Goal: Task Accomplishment & Management: Manage account settings

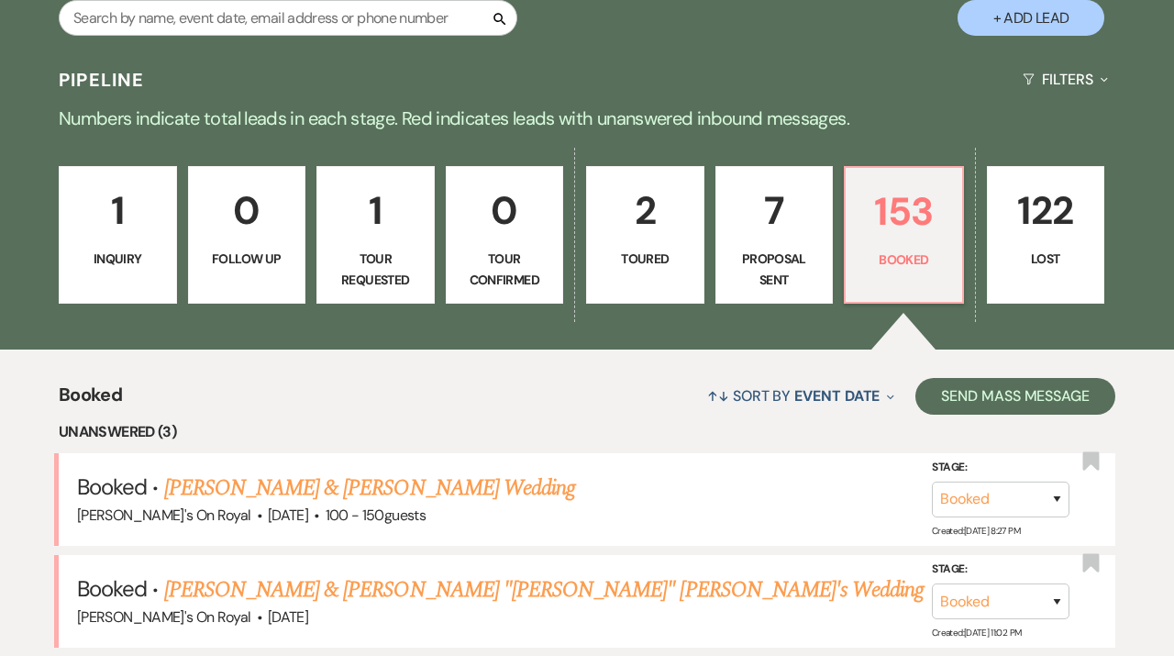
scroll to position [154, 0]
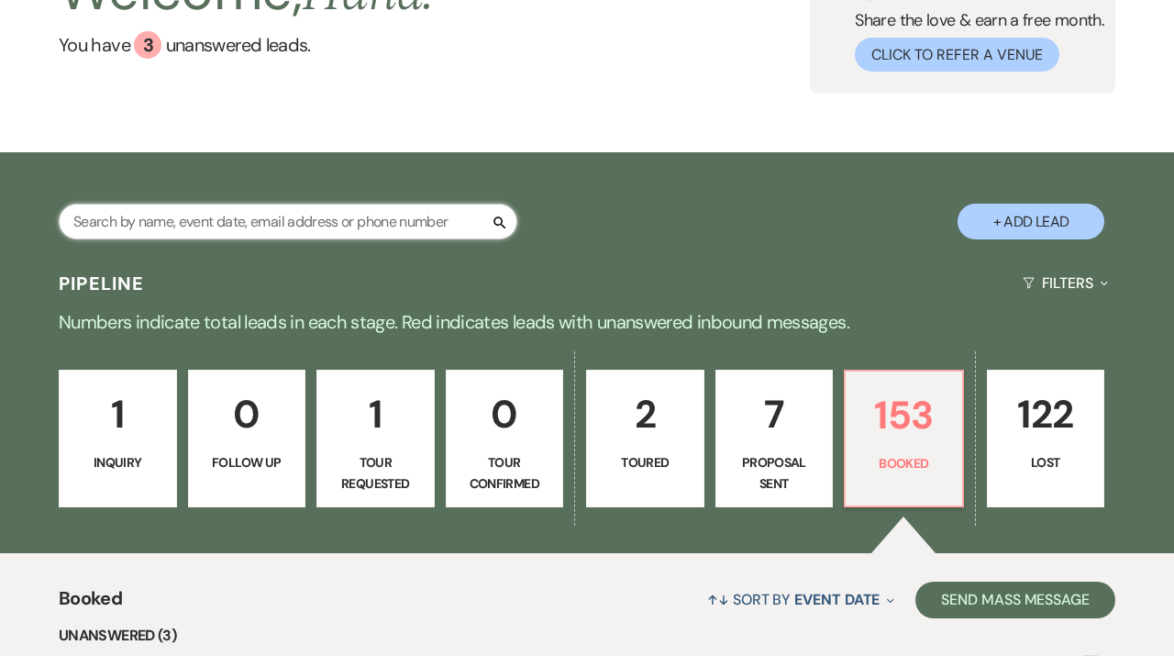
click at [370, 221] on input "text" at bounding box center [288, 222] width 459 height 36
click at [896, 465] on p "Booked" at bounding box center [904, 463] width 94 height 20
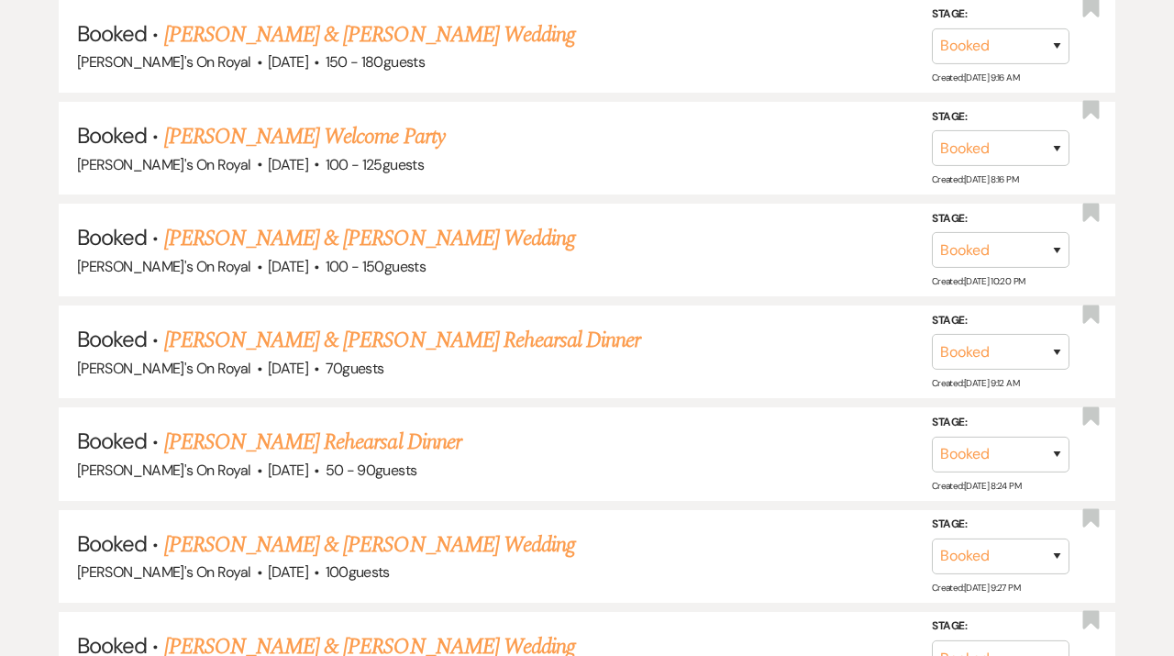
scroll to position [1983, 0]
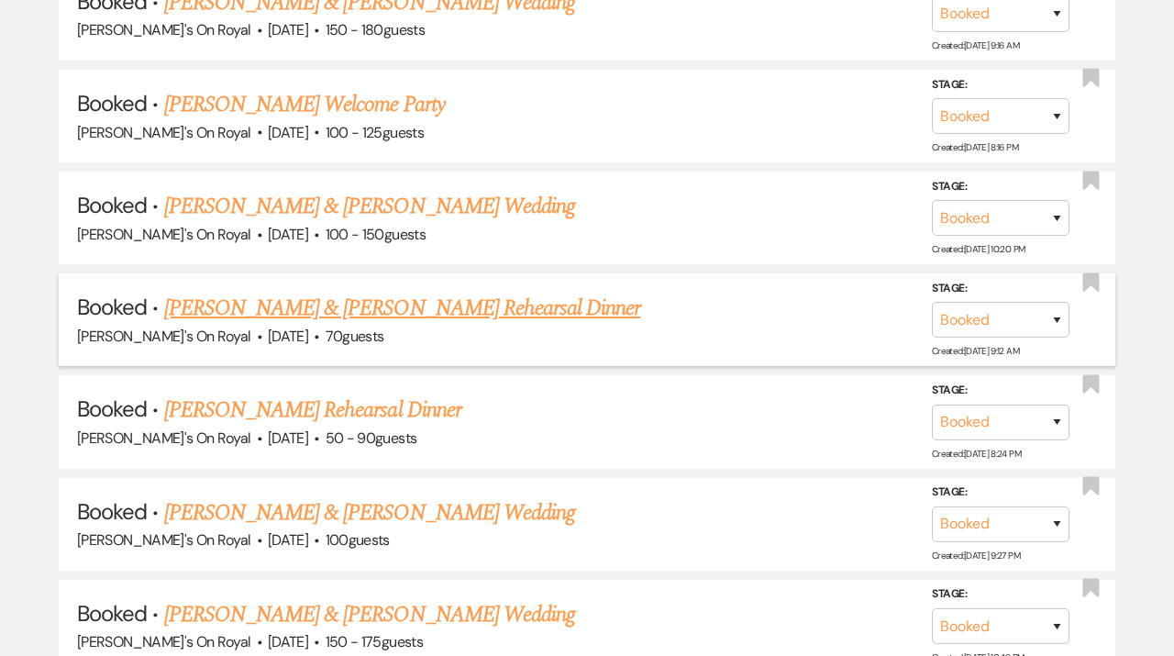
click at [574, 305] on link "[PERSON_NAME] & [PERSON_NAME] Rehearsal Dinner" at bounding box center [402, 308] width 477 height 33
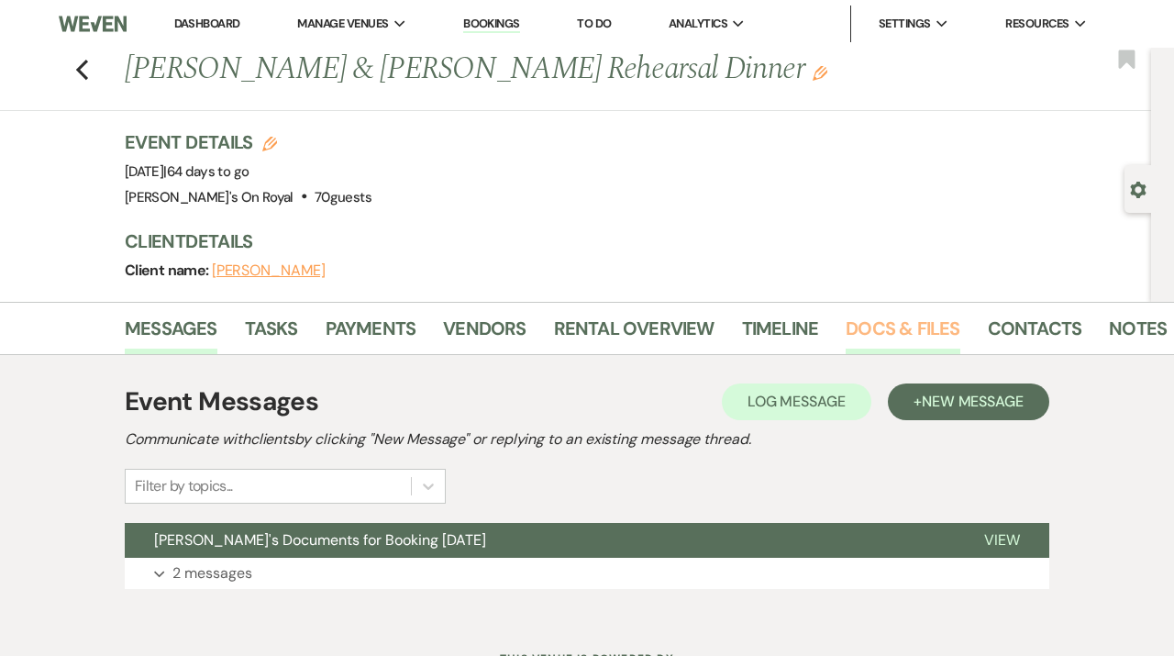
click at [874, 334] on link "Docs & Files" at bounding box center [903, 334] width 114 height 40
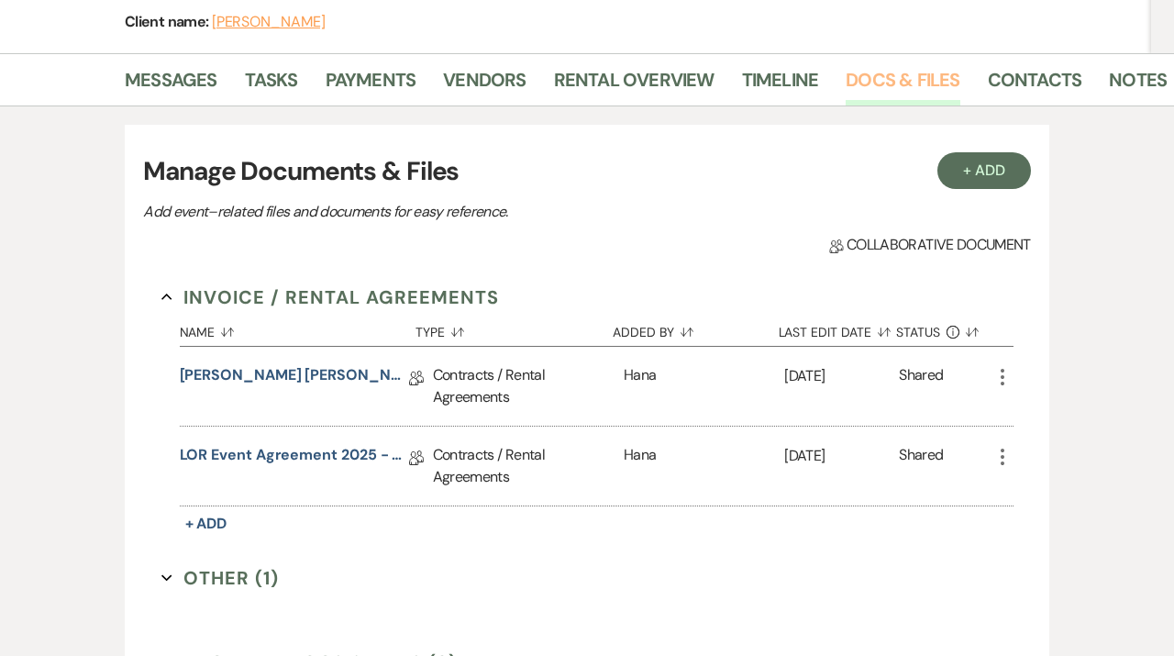
scroll to position [317, 0]
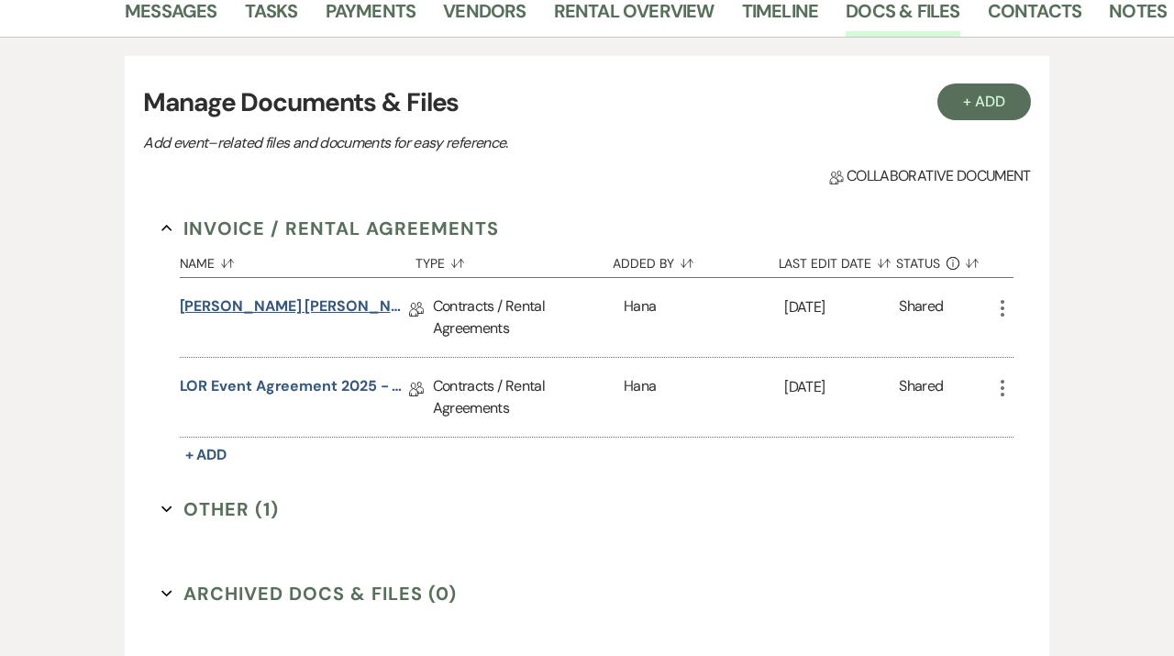
click at [343, 307] on link "[PERSON_NAME] [PERSON_NAME] Rehearsal Dinner Contract [DATE]" at bounding box center [294, 309] width 229 height 28
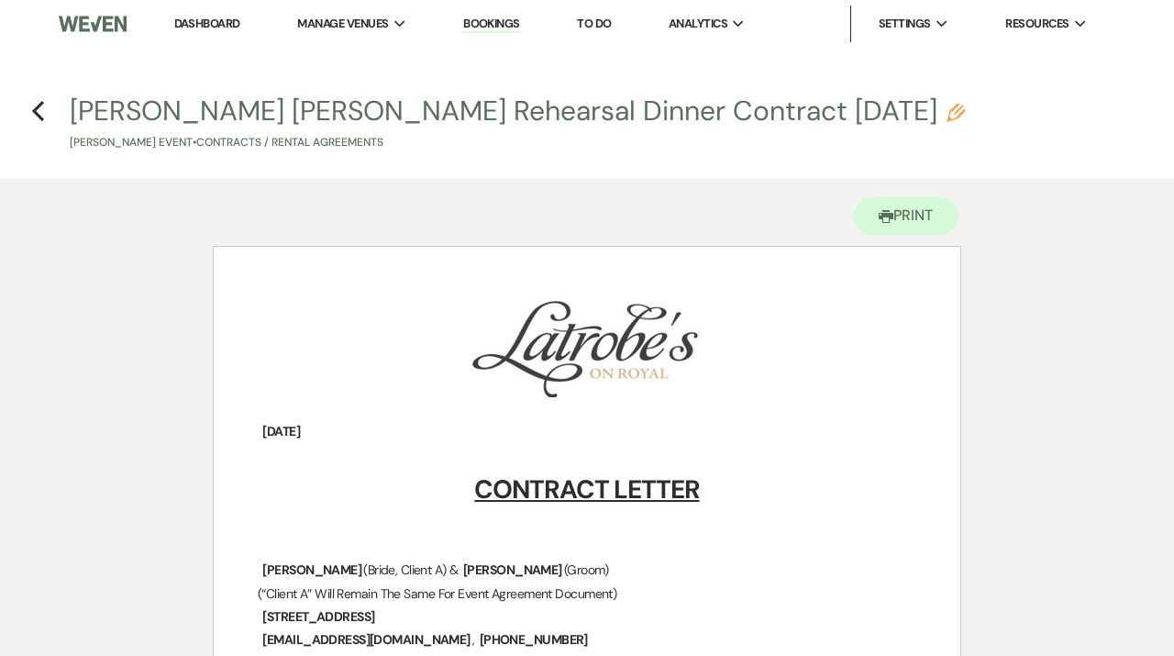
click at [213, 25] on link "Dashboard" at bounding box center [207, 24] width 66 height 16
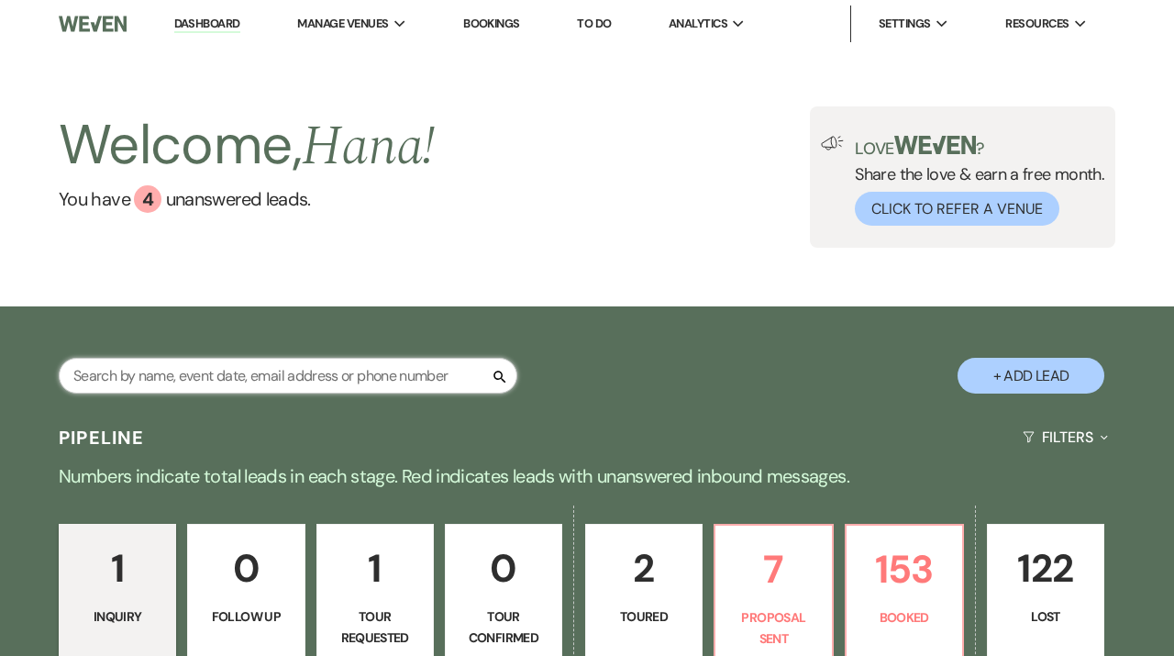
click at [315, 379] on input "text" at bounding box center [288, 376] width 459 height 36
type input "eo"
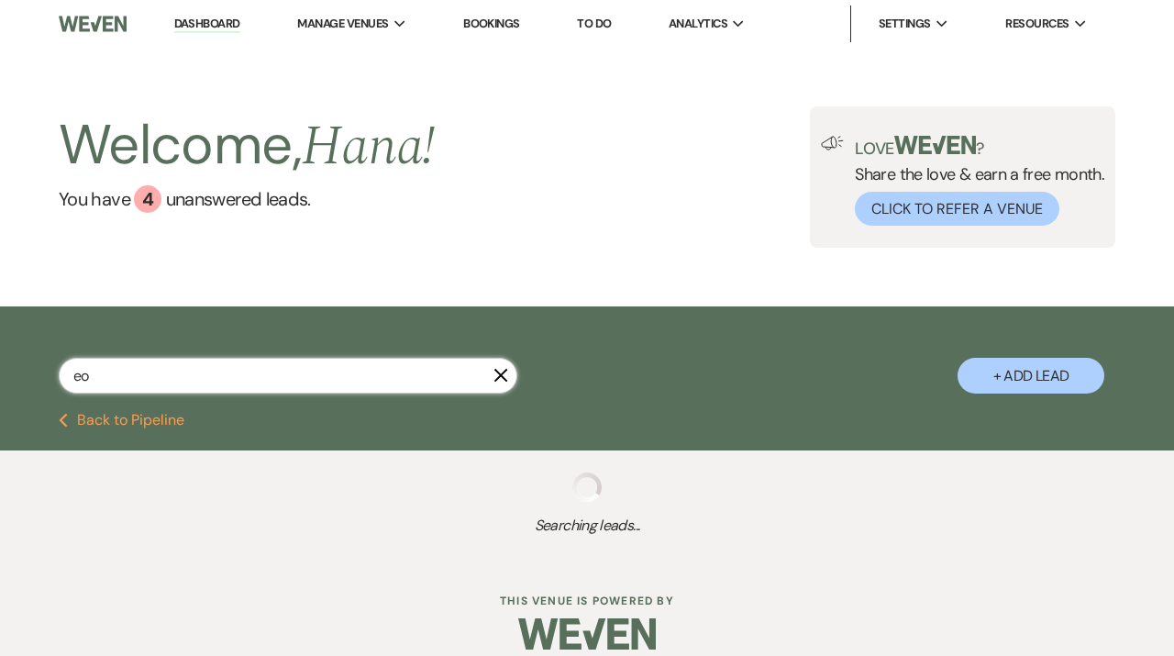
select select "8"
select select "5"
select select "8"
select select "5"
select select "8"
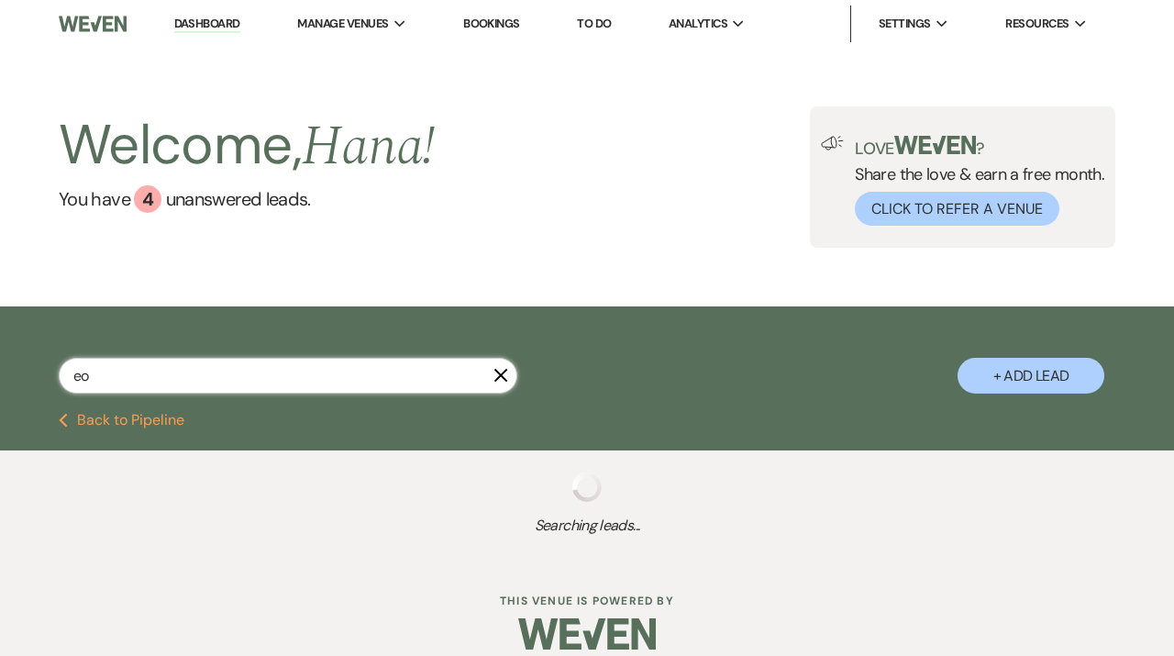
select select "5"
select select "8"
select select "5"
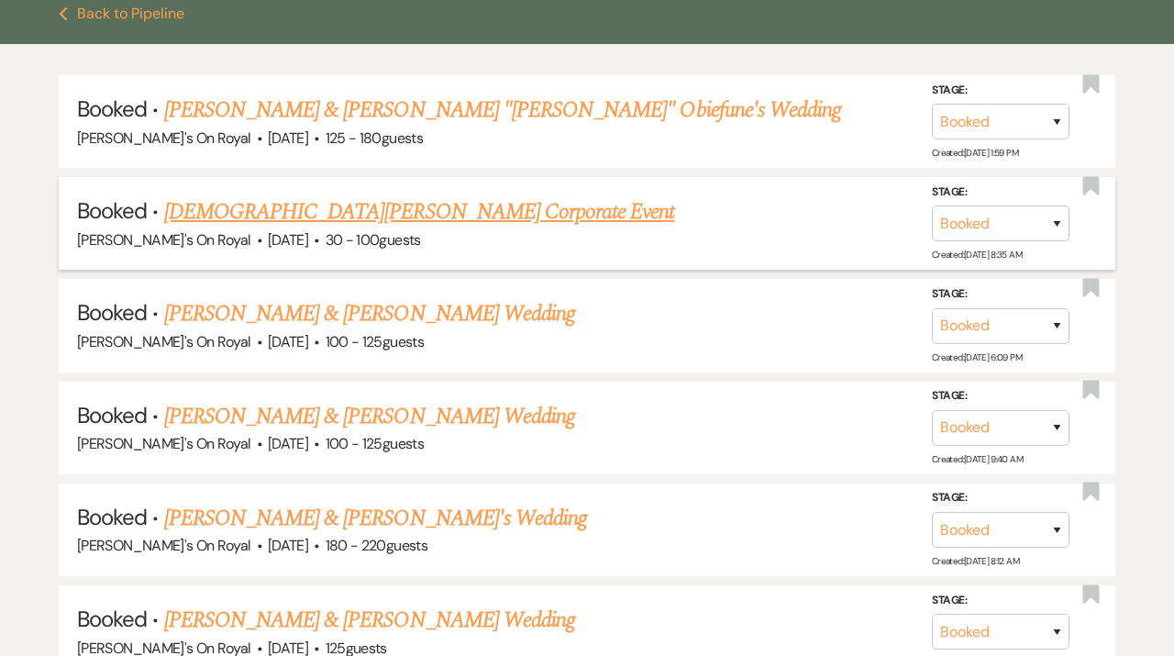
scroll to position [404, 0]
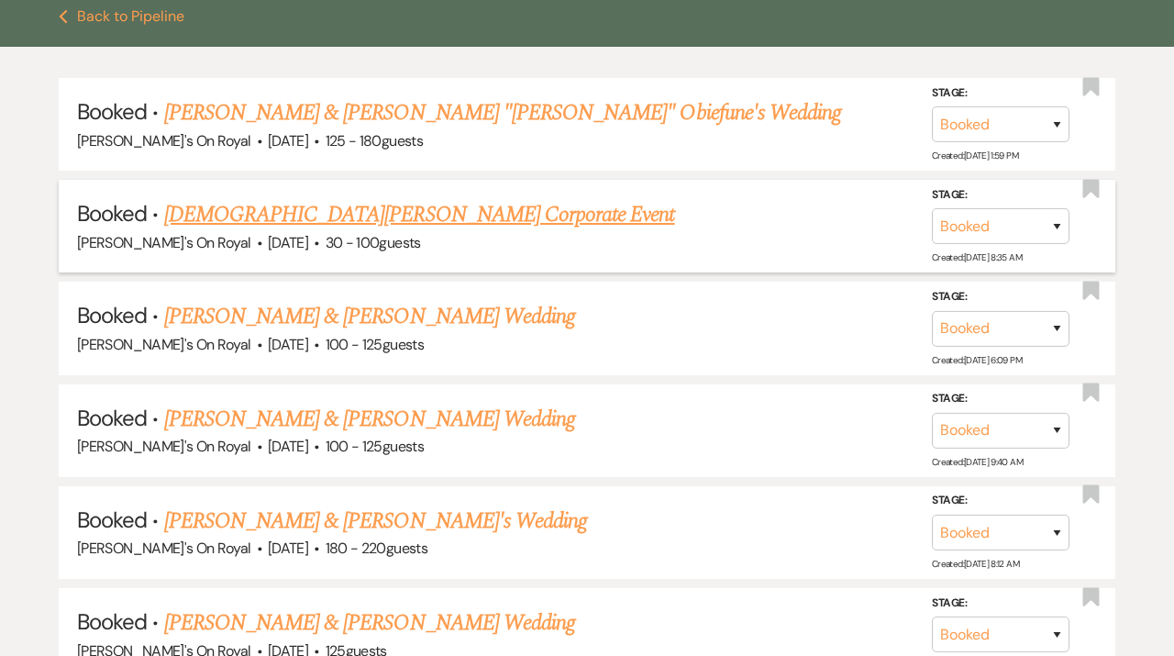
type input "eo"
click at [351, 223] on link "[DEMOGRAPHIC_DATA][PERSON_NAME] Corporate Event" at bounding box center [419, 214] width 511 height 33
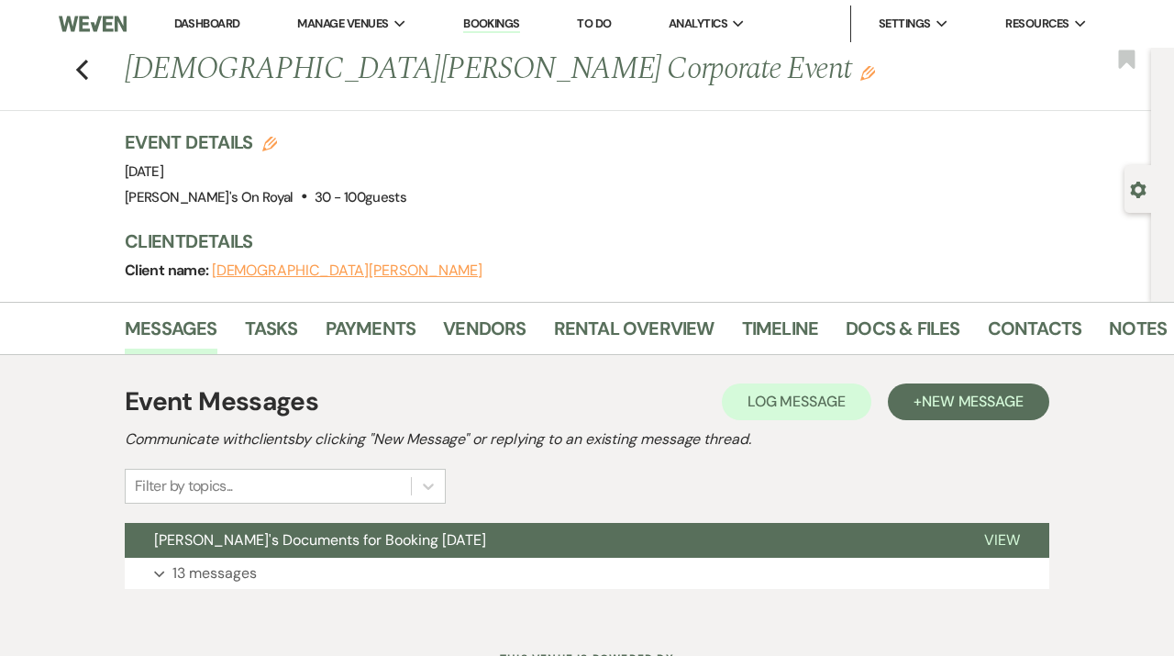
scroll to position [8, 0]
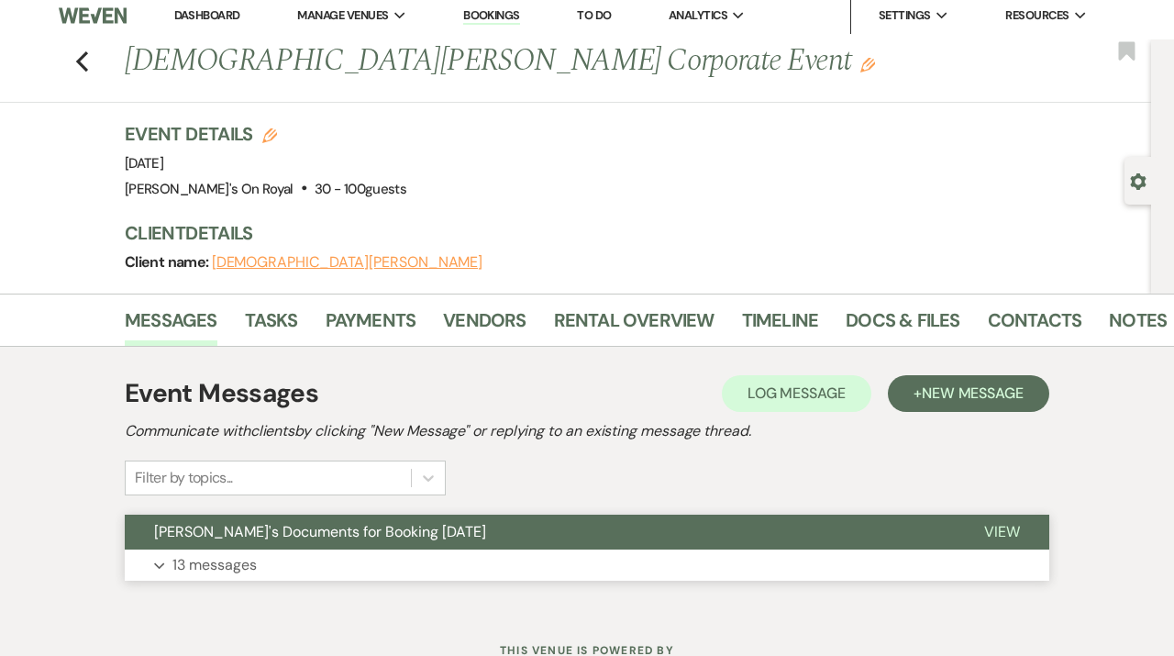
click at [410, 530] on span "[PERSON_NAME]'s Documents for Booking [DATE]" at bounding box center [320, 531] width 332 height 19
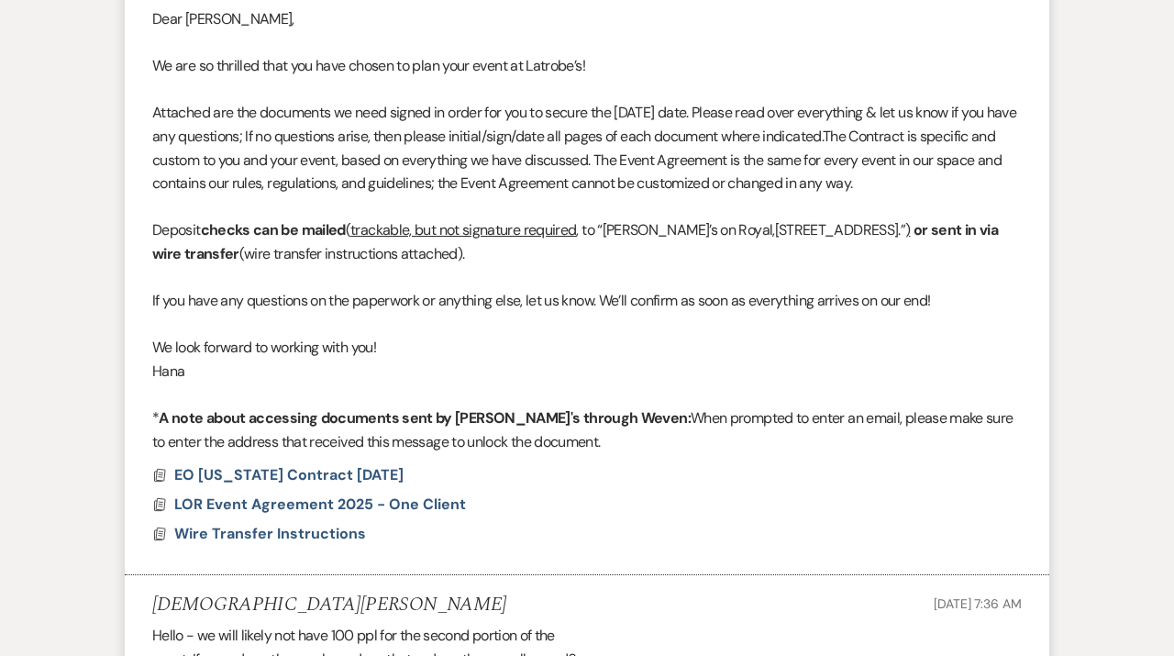
scroll to position [615, 0]
click at [321, 471] on span "EO [US_STATE] Contract [DATE]" at bounding box center [288, 475] width 229 height 19
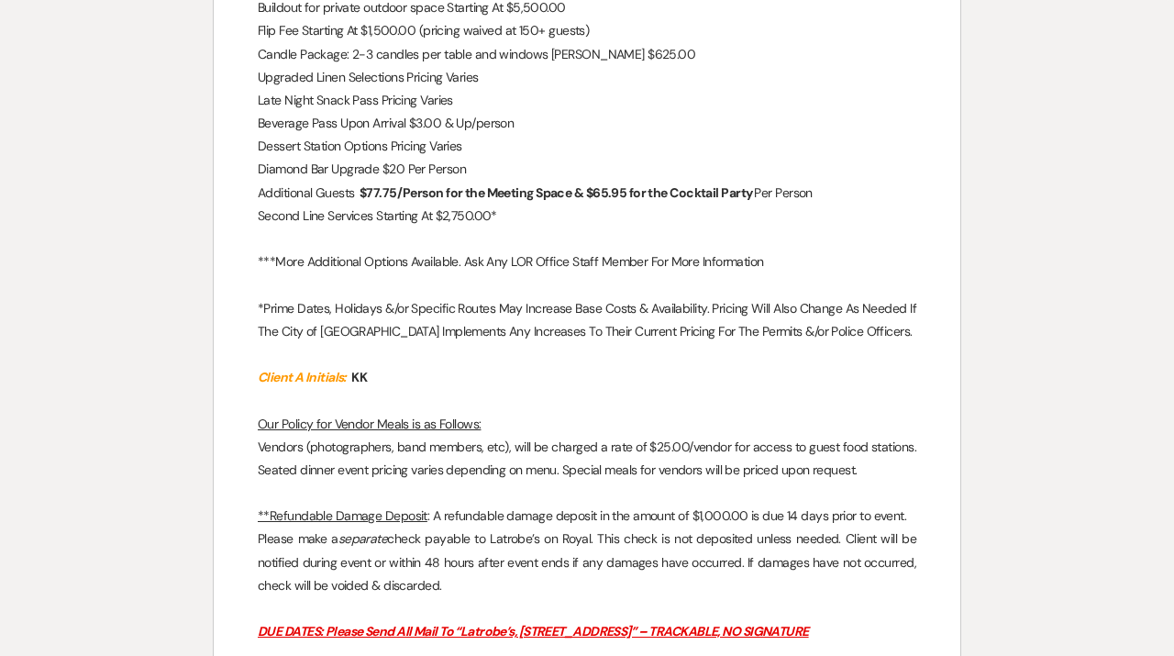
scroll to position [3431, 0]
